Goal: Transaction & Acquisition: Subscribe to service/newsletter

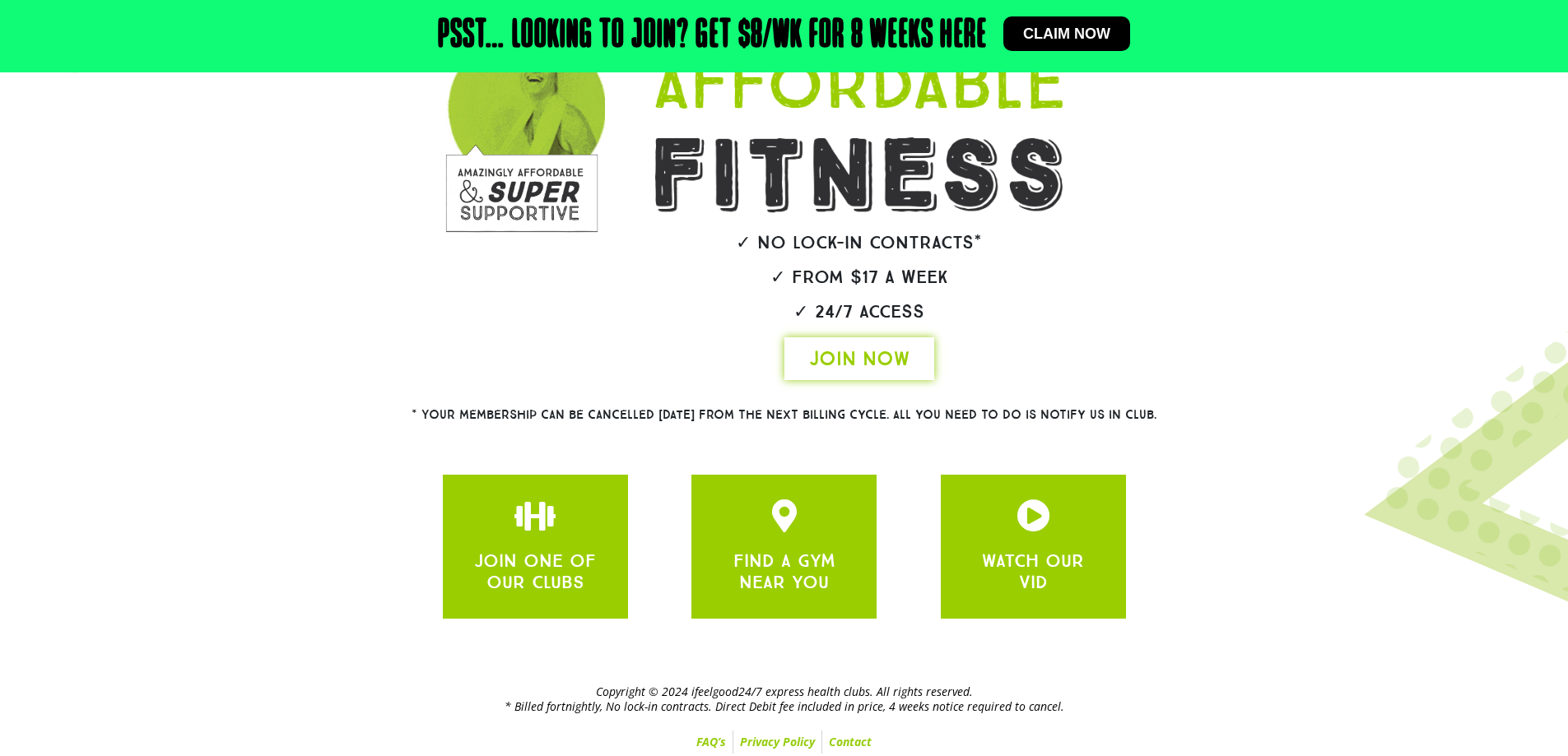
scroll to position [261, 0]
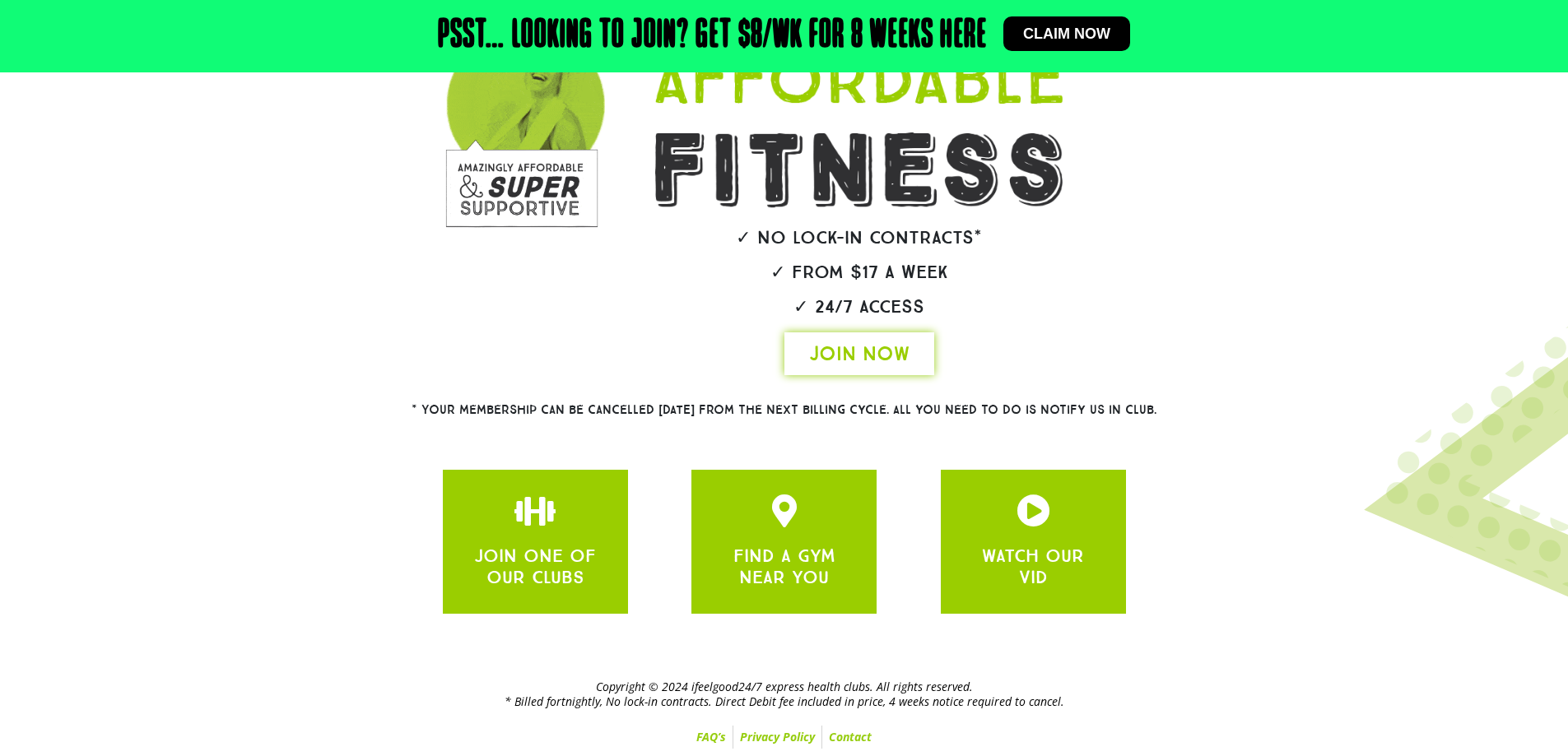
click at [855, 358] on span "JOIN NOW" at bounding box center [860, 353] width 101 height 26
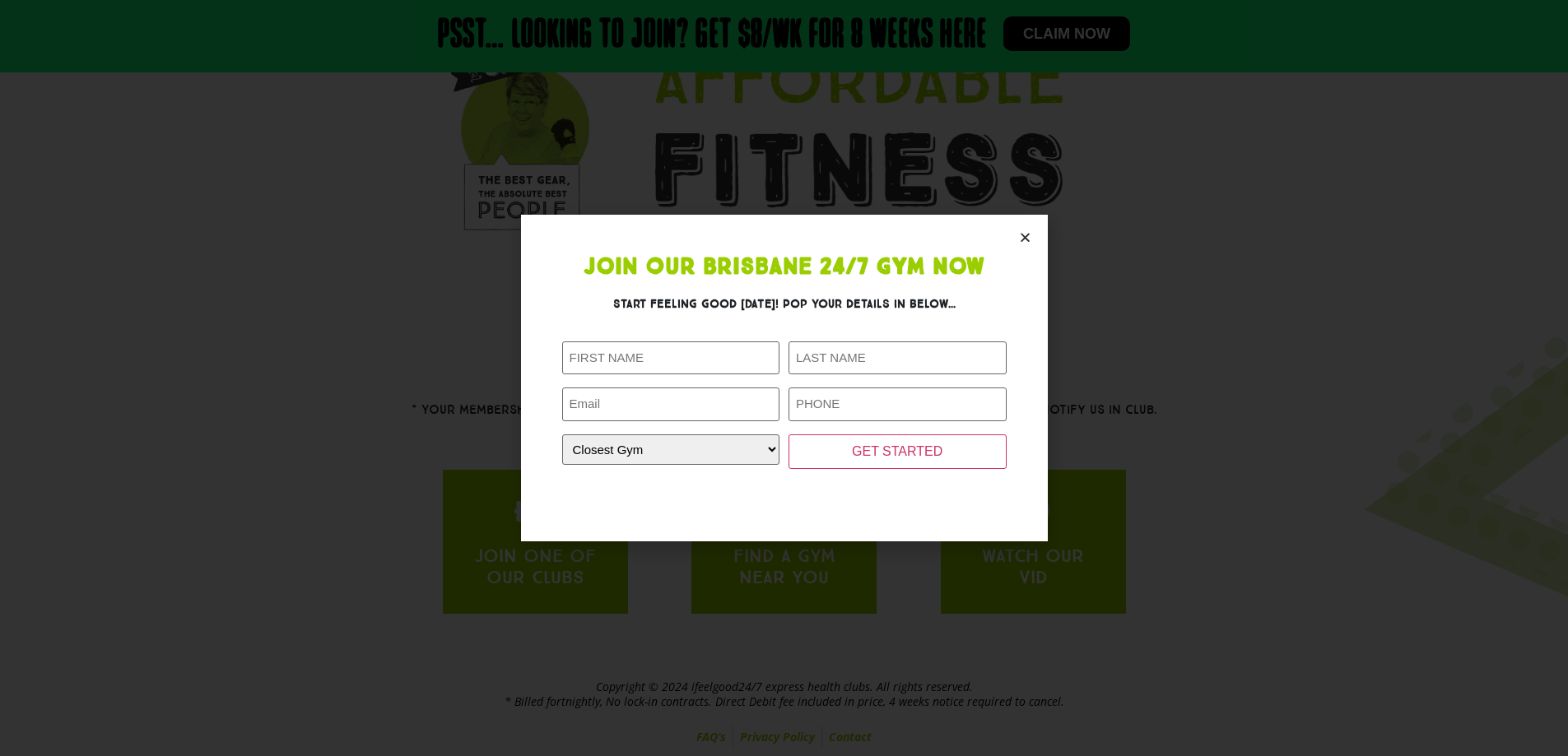
click at [1026, 237] on icon "Close" at bounding box center [1025, 237] width 12 height 12
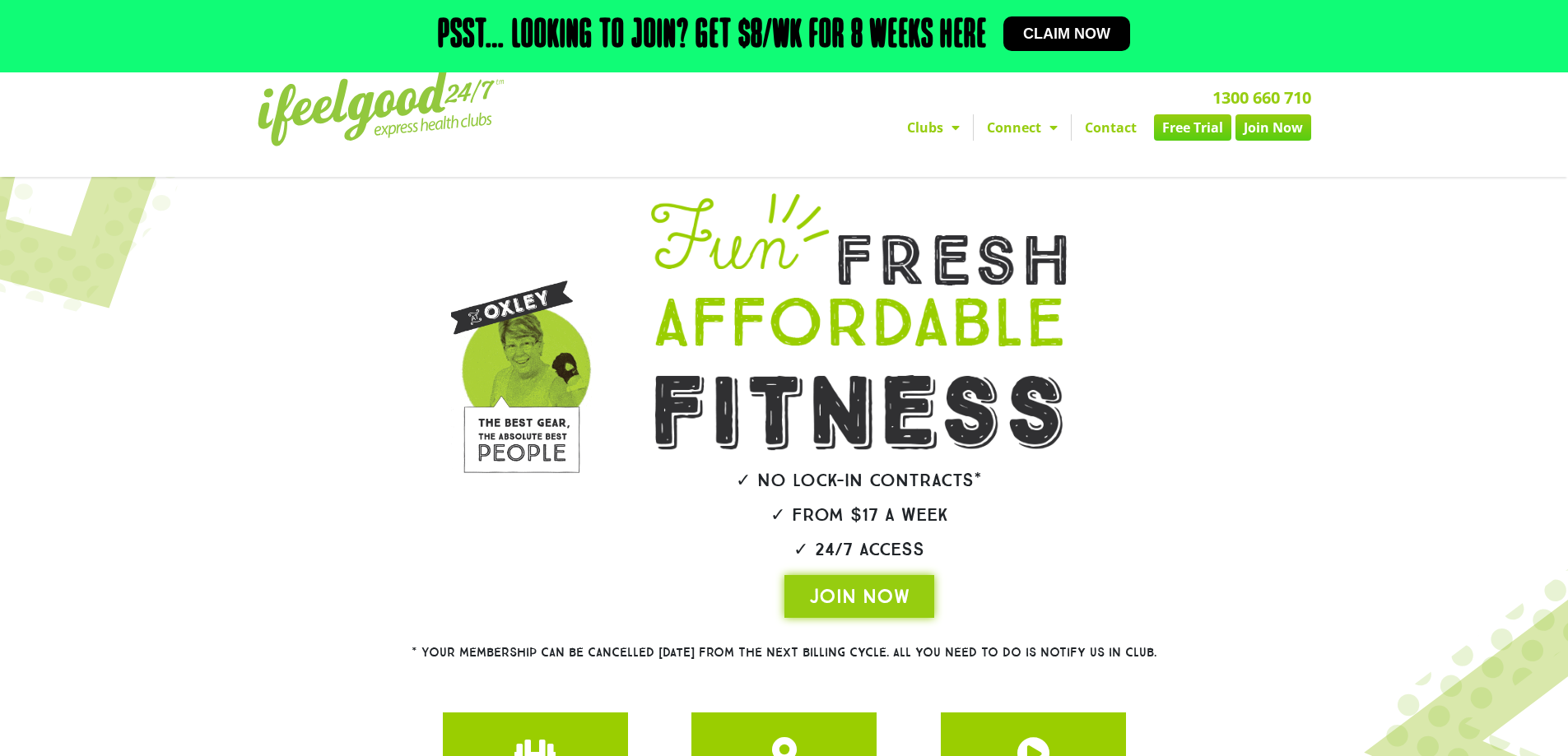
scroll to position [0, 0]
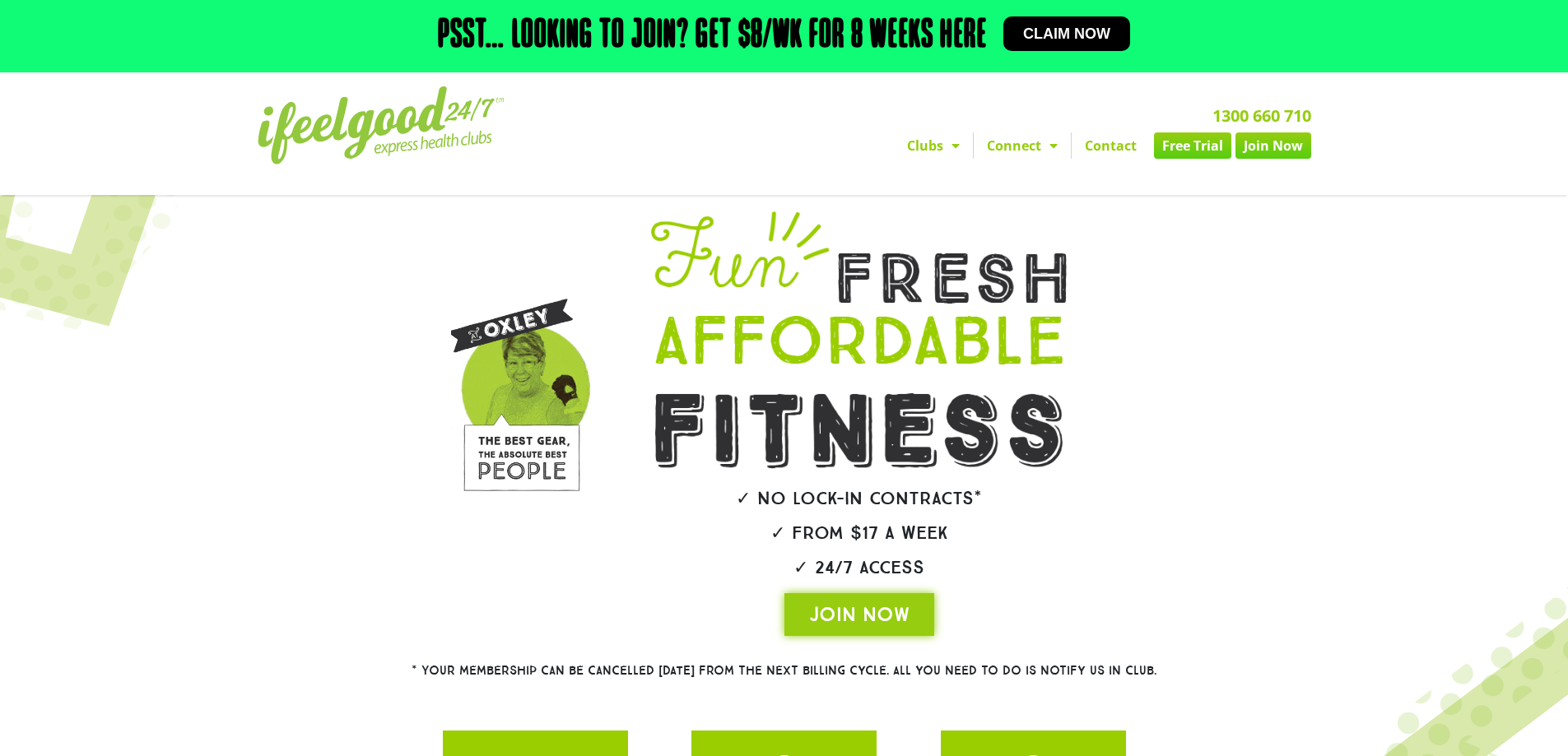
click at [947, 154] on span "Menu" at bounding box center [951, 145] width 16 height 30
click at [946, 152] on span "Menu" at bounding box center [951, 145] width 16 height 30
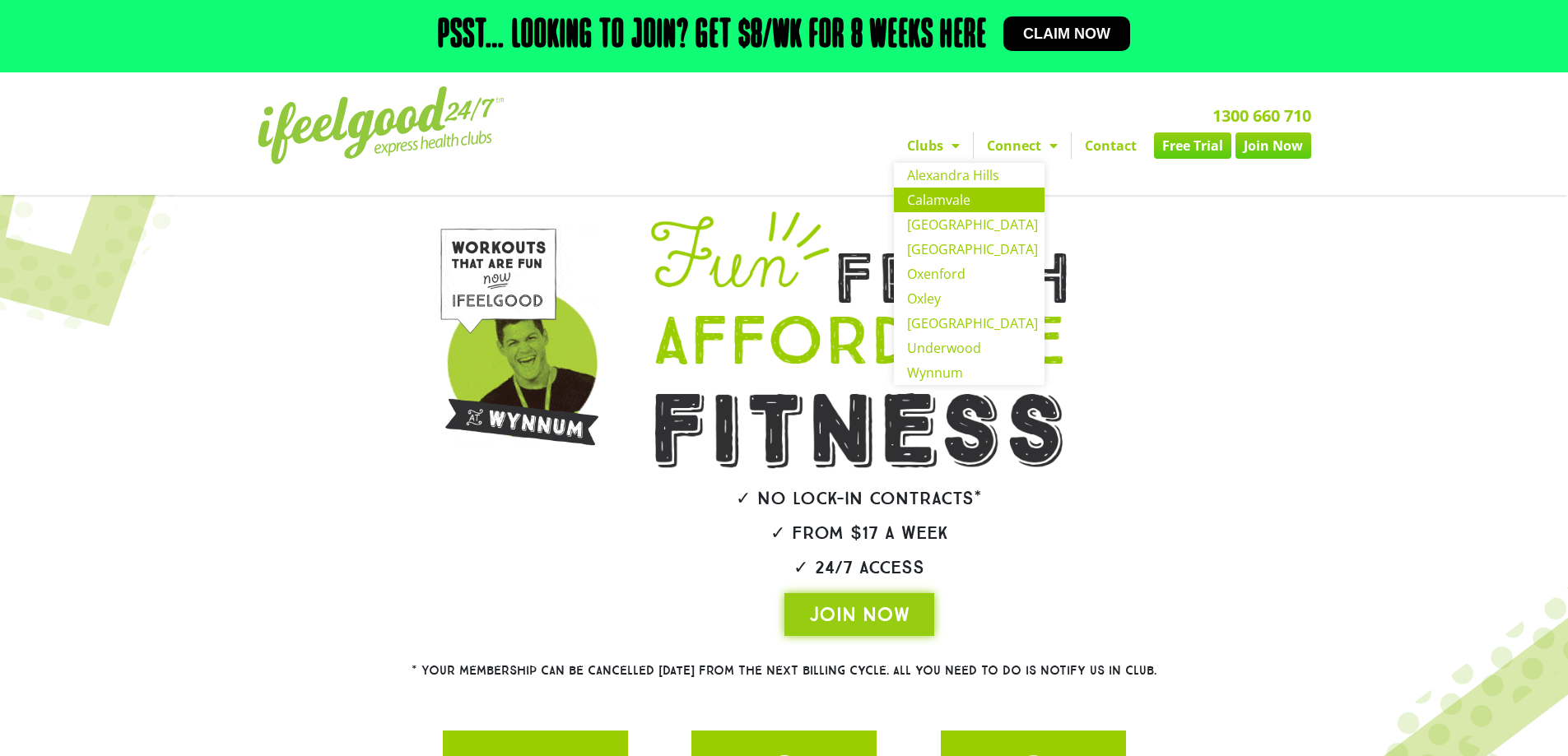
click at [953, 201] on link "Calamvale" at bounding box center [969, 200] width 150 height 25
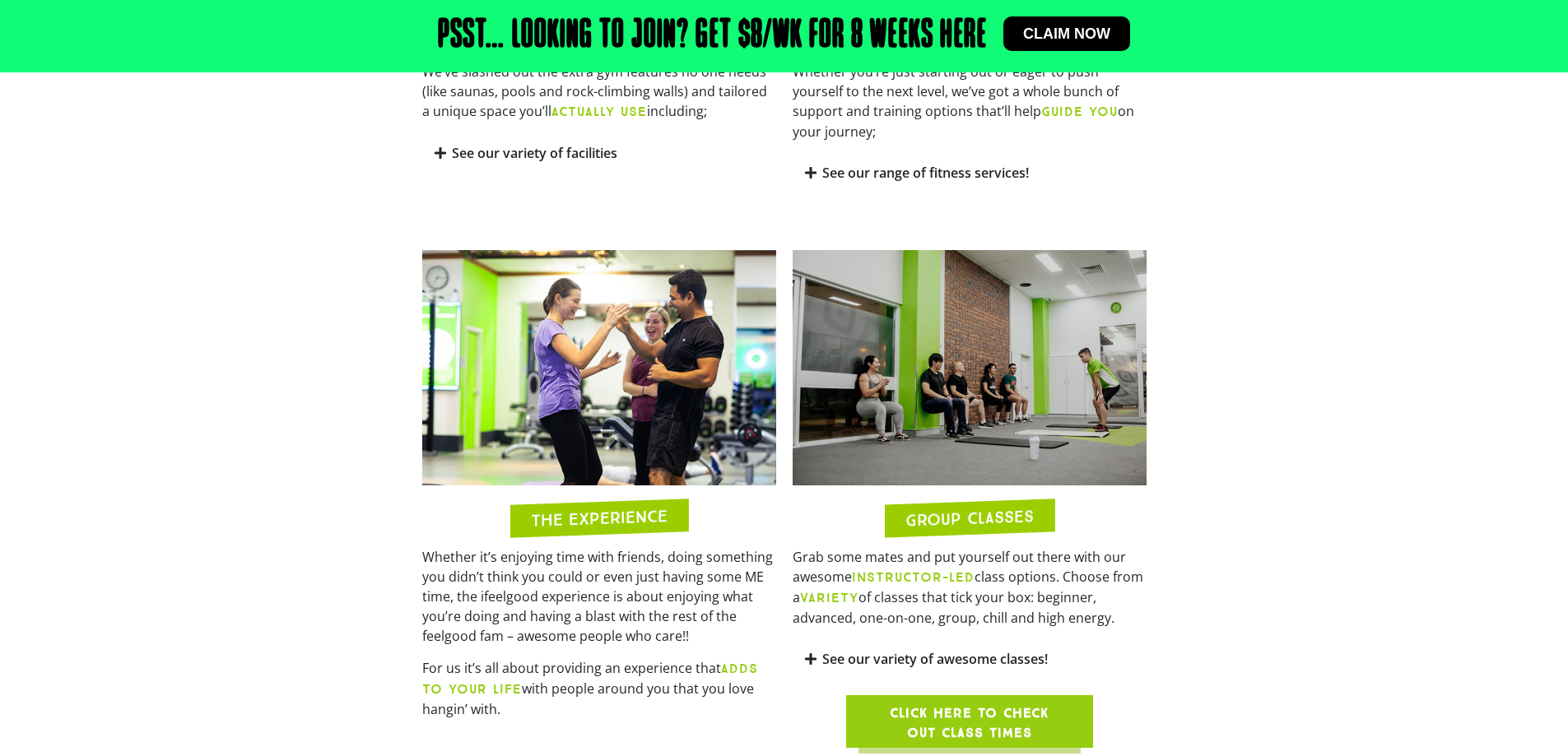
scroll to position [1235, 0]
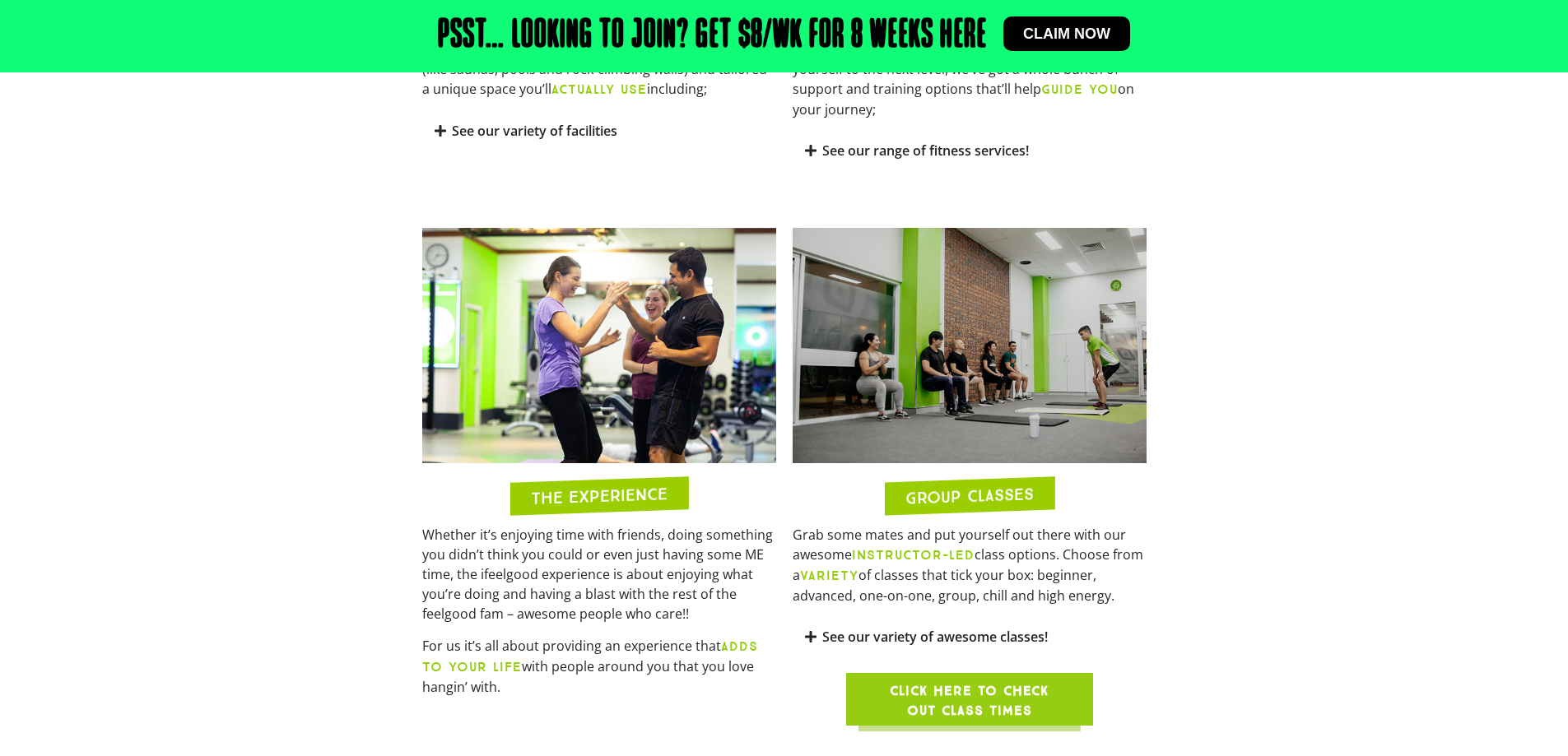
click at [880, 142] on link "See our range of fitness services!" at bounding box center [925, 150] width 207 height 18
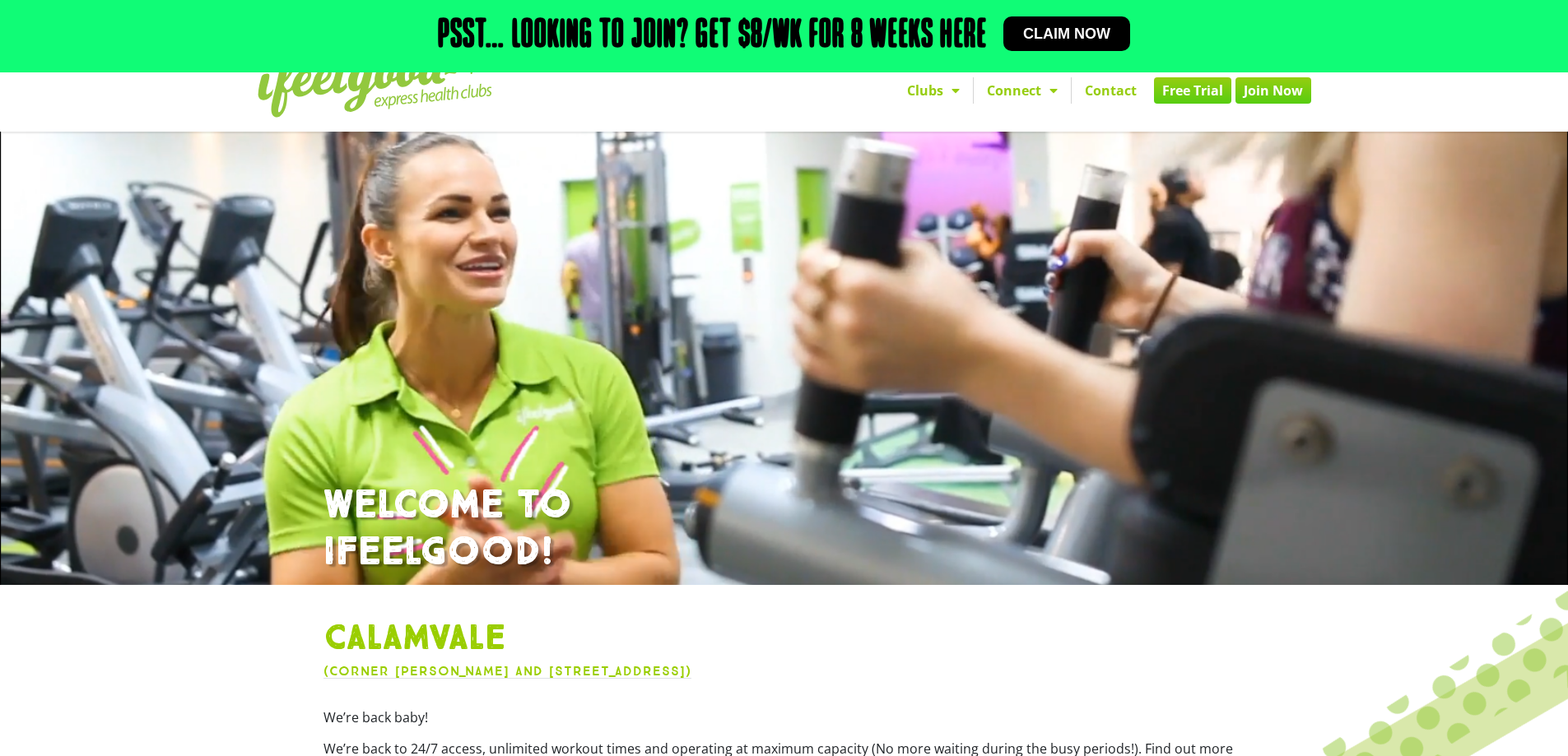
scroll to position [0, 0]
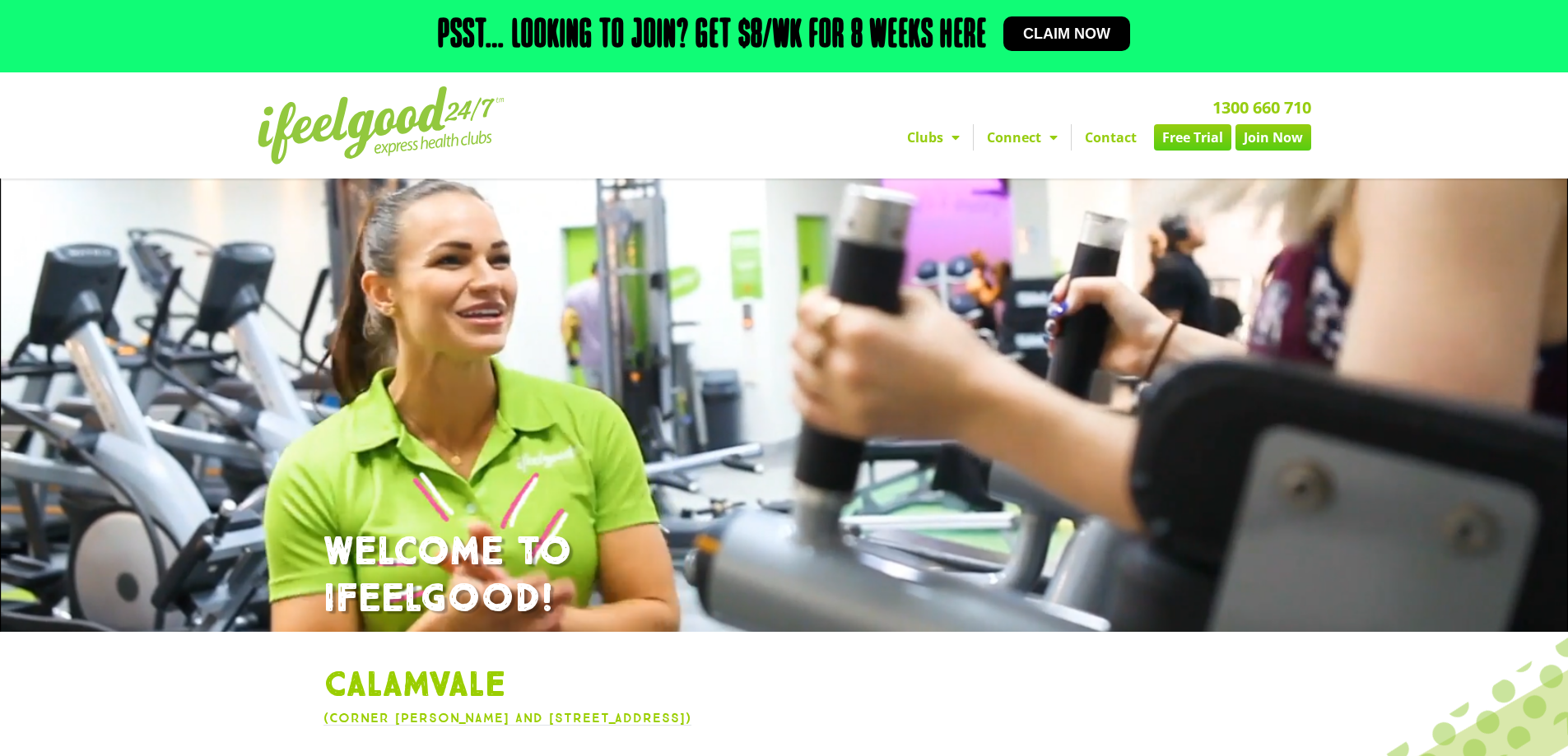
click at [918, 146] on link "Clubs" at bounding box center [933, 137] width 79 height 26
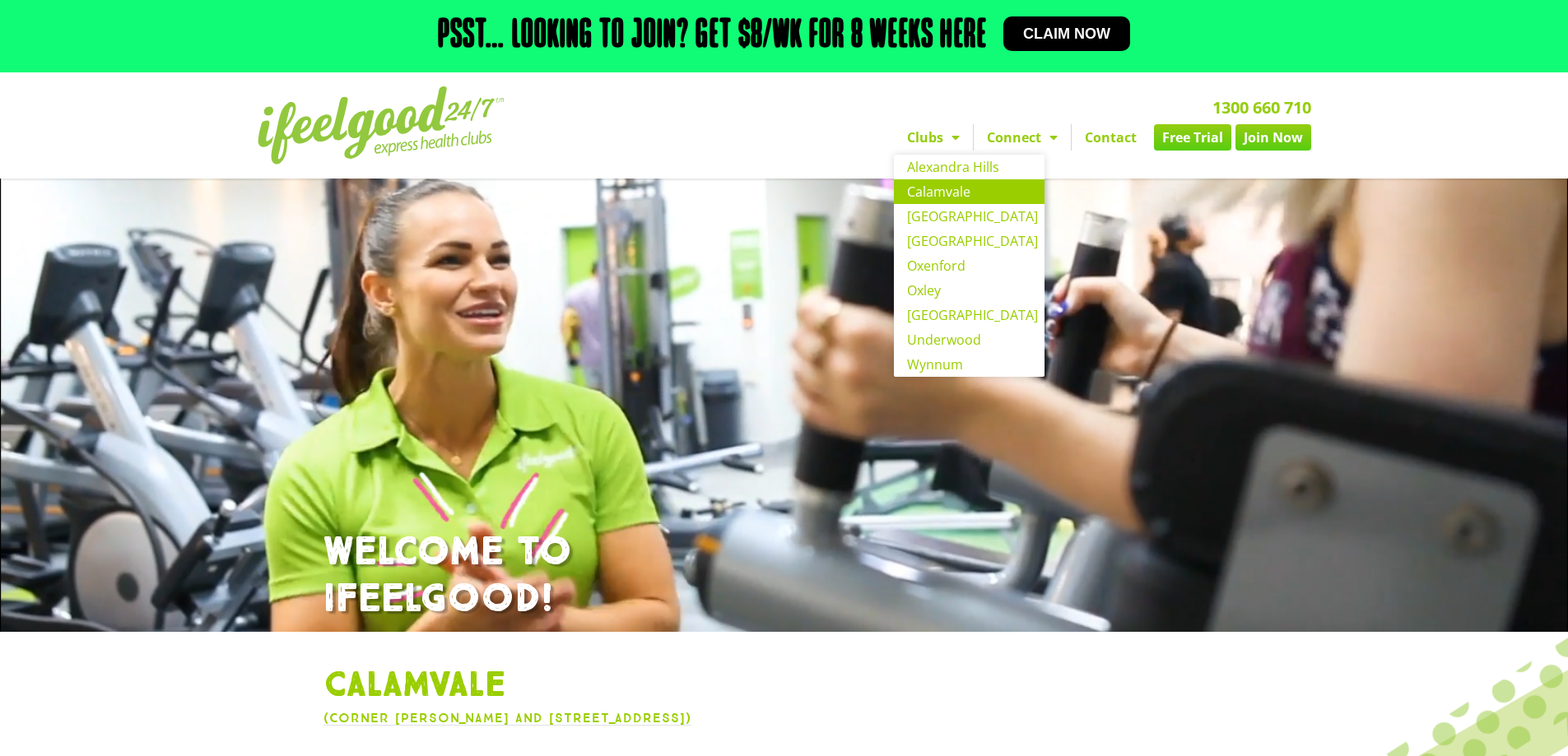
click at [1028, 146] on link "Connect" at bounding box center [1023, 137] width 97 height 26
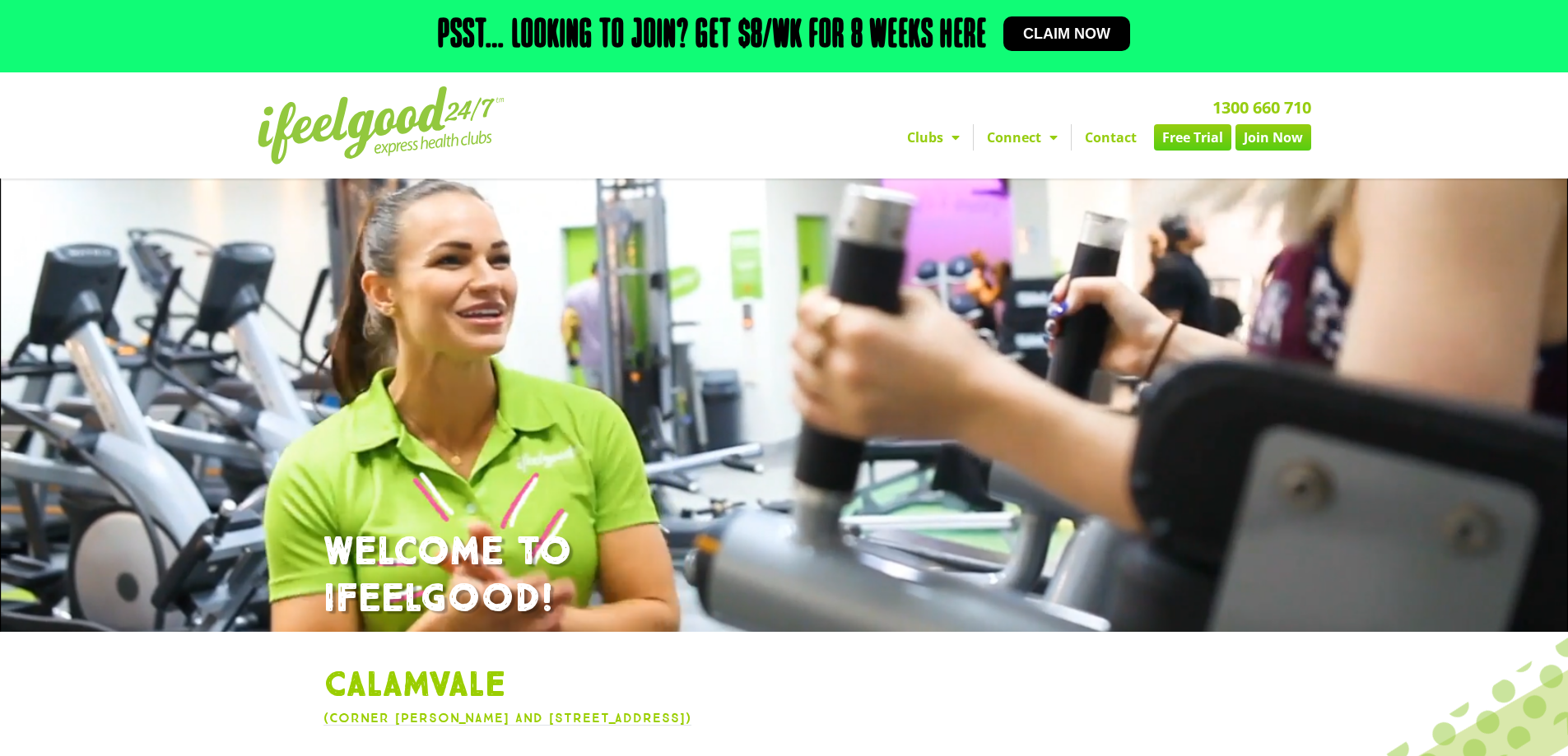
click at [1266, 144] on link "Join Now" at bounding box center [1273, 137] width 76 height 26
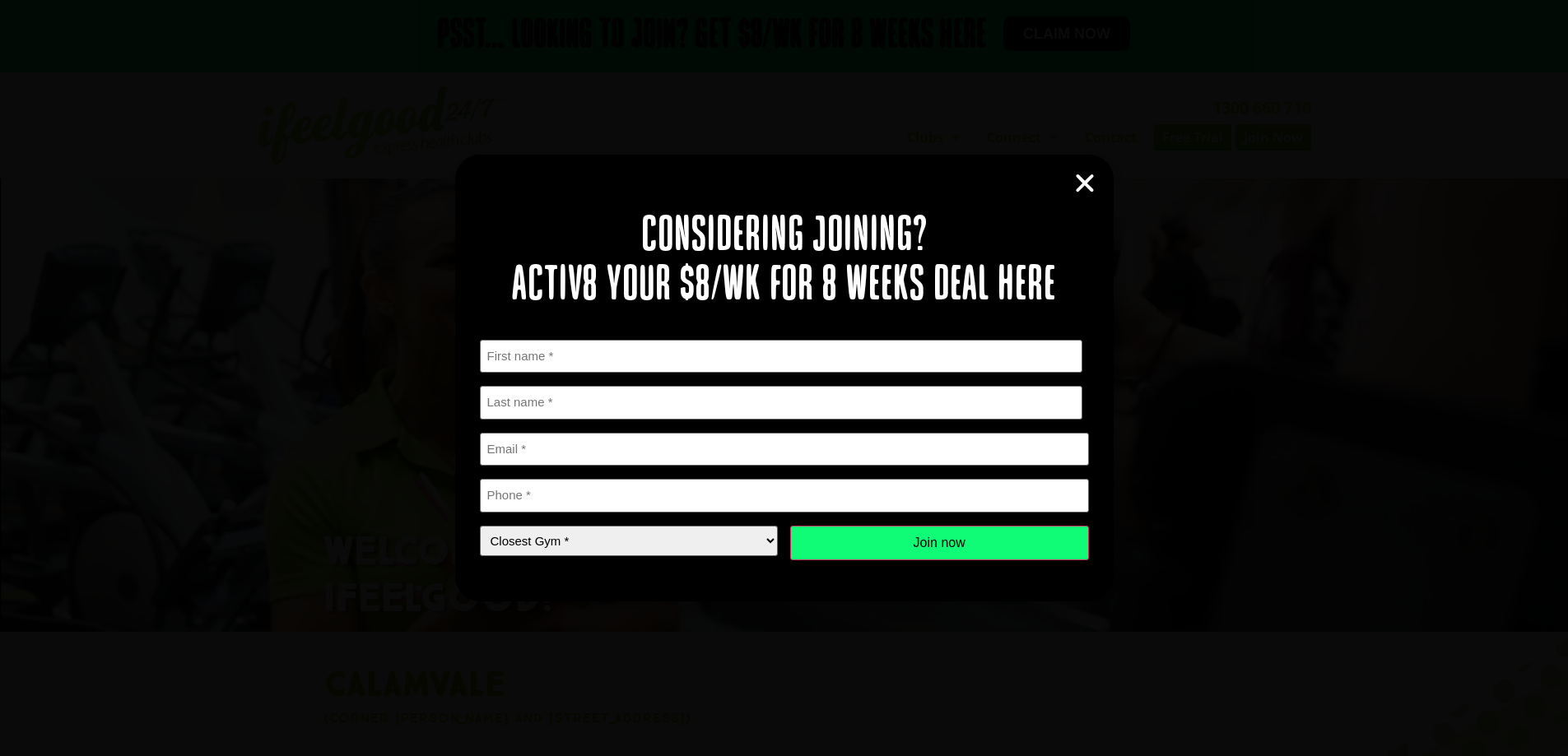
click at [1088, 177] on icon "Close" at bounding box center [1085, 183] width 25 height 25
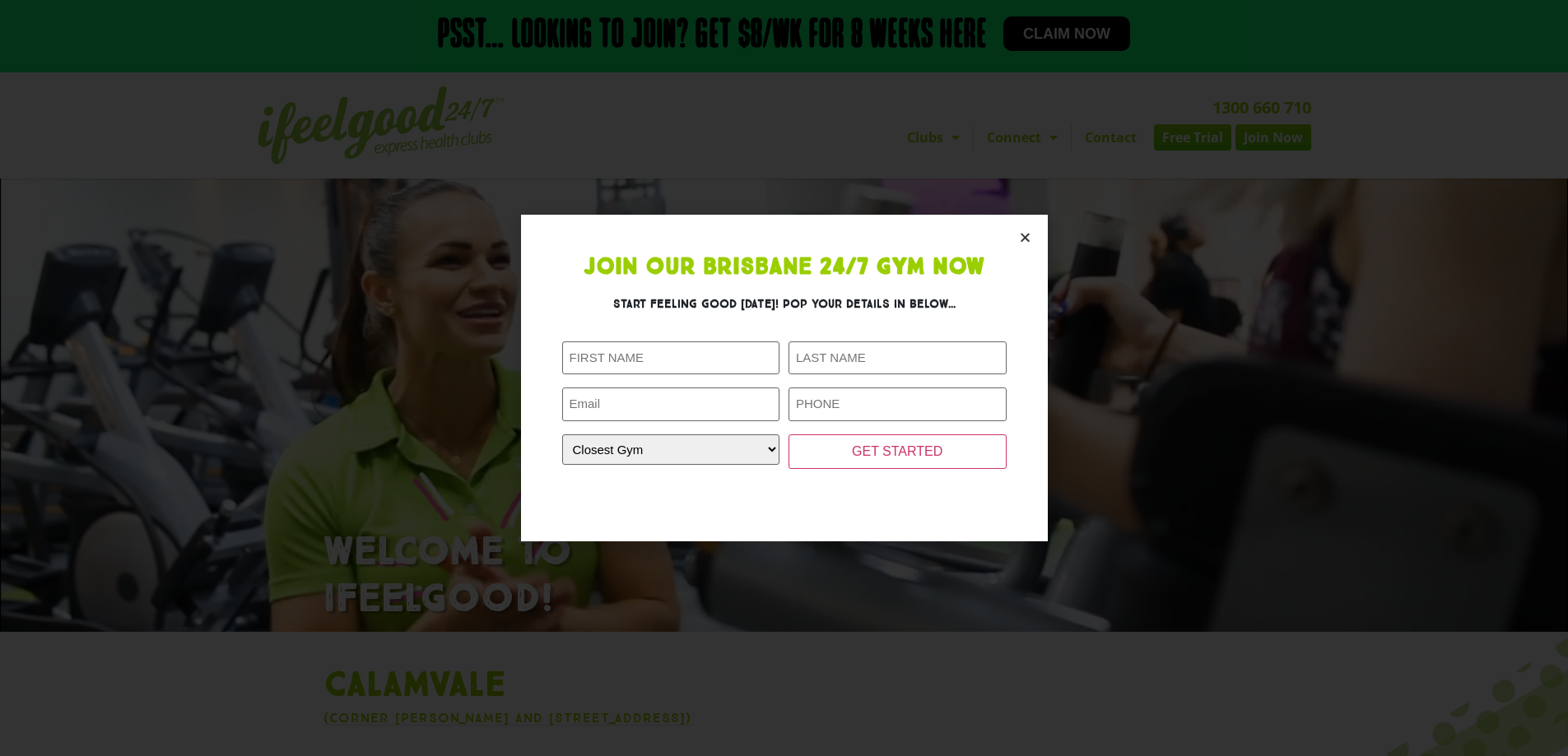
click at [1024, 239] on icon "Close" at bounding box center [1025, 237] width 12 height 12
